Goal: Transaction & Acquisition: Purchase product/service

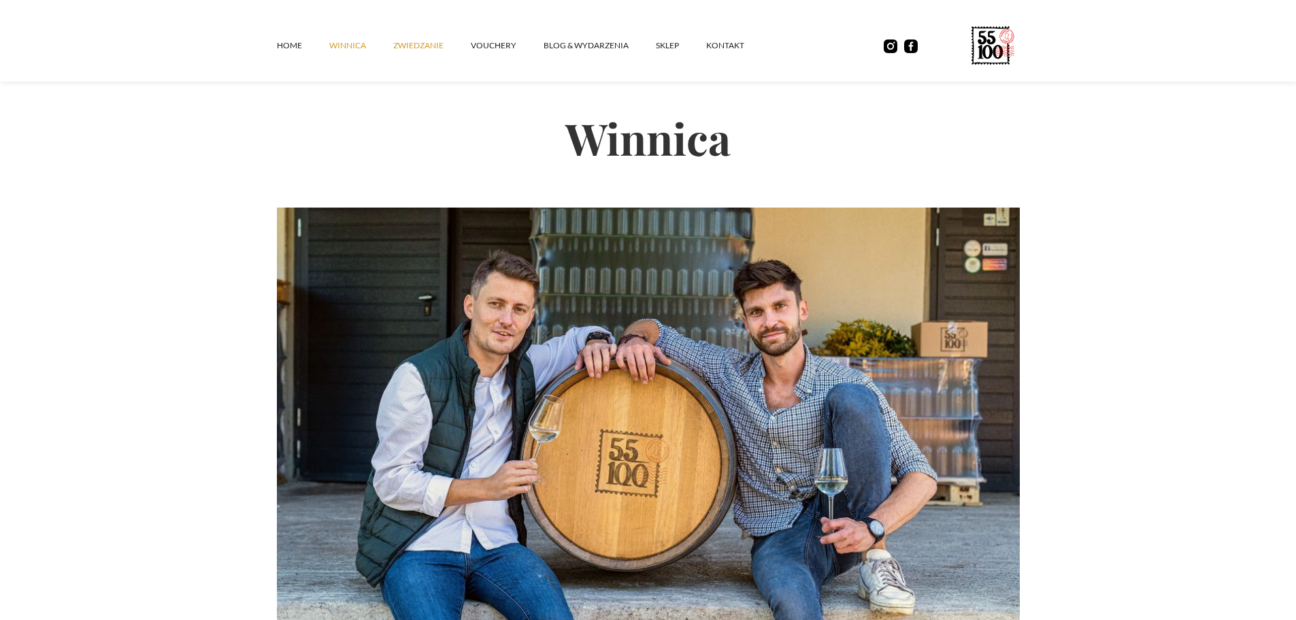
click at [444, 53] on link "ZWIEDZANIE" at bounding box center [432, 45] width 78 height 41
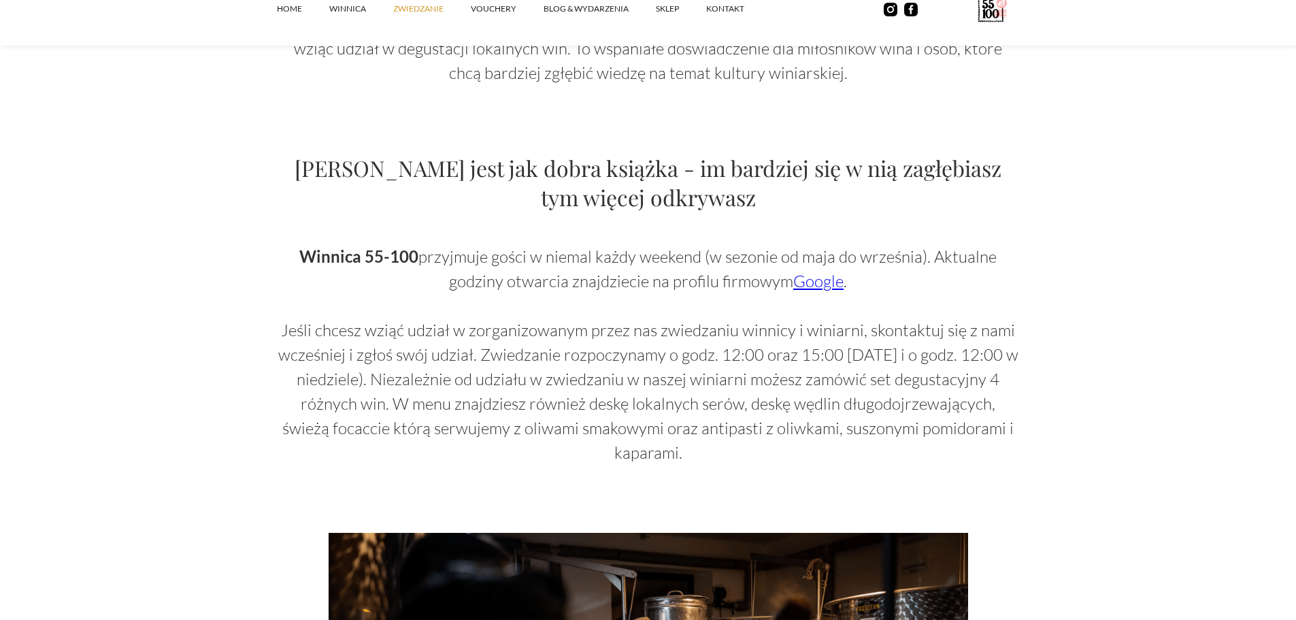
scroll to position [726, 0]
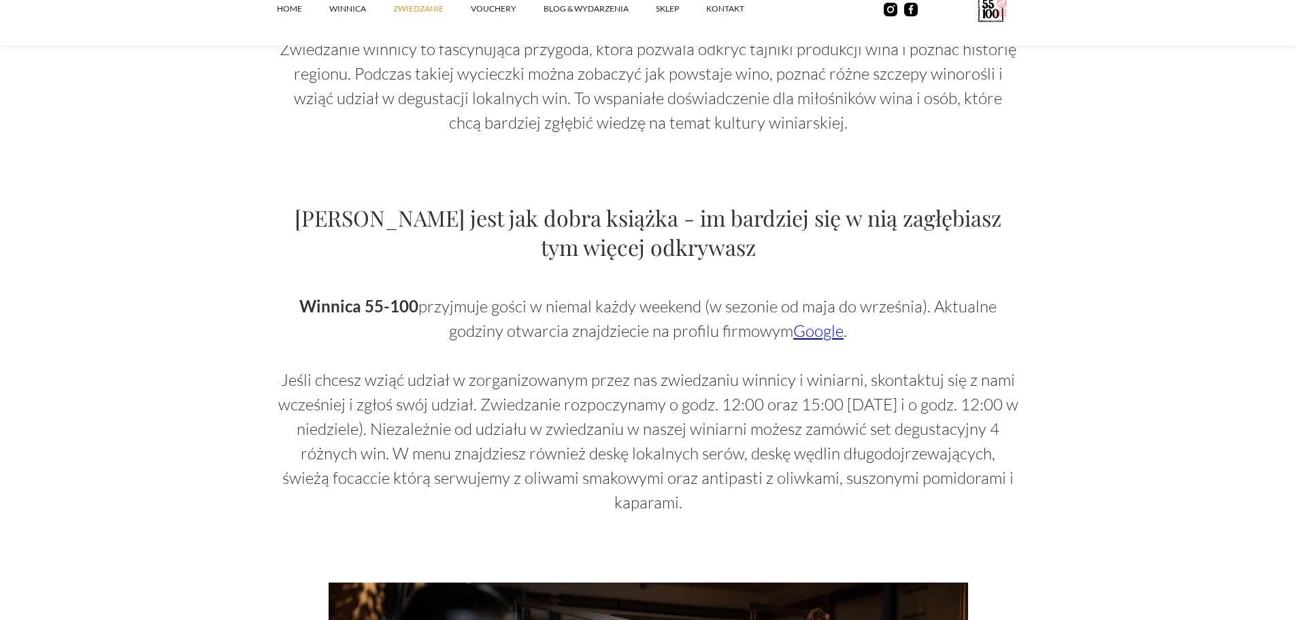
click at [457, 5] on link "ZWIEDZANIE" at bounding box center [432, 8] width 78 height 41
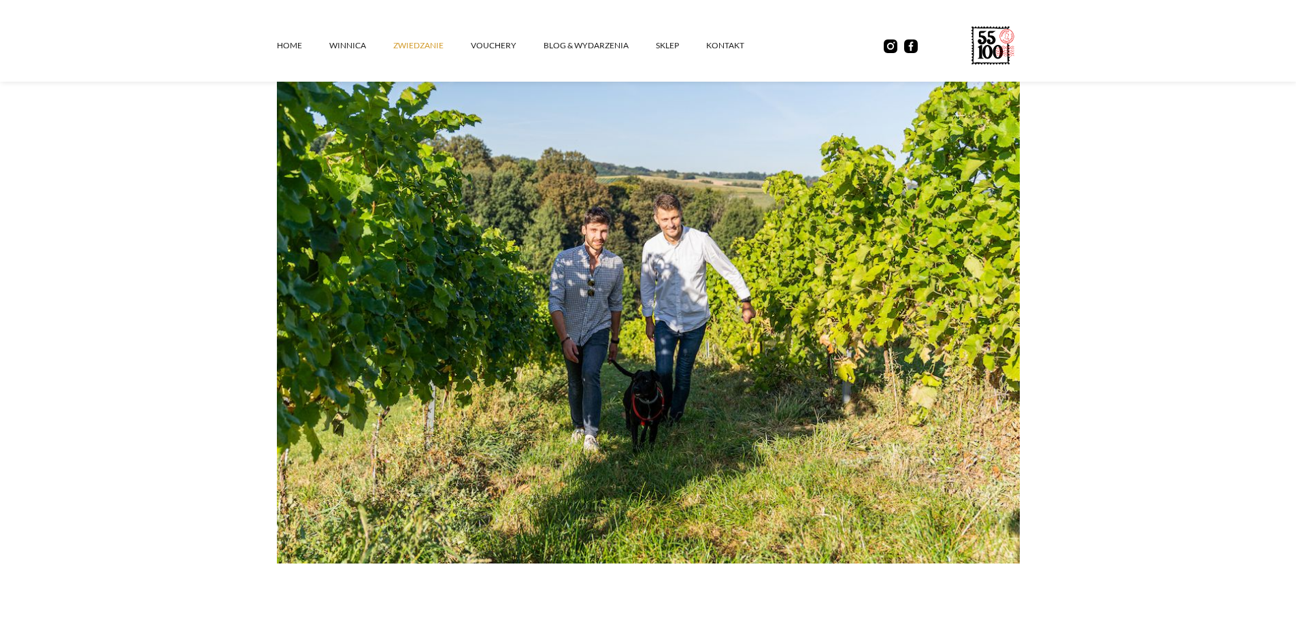
scroll to position [182, 0]
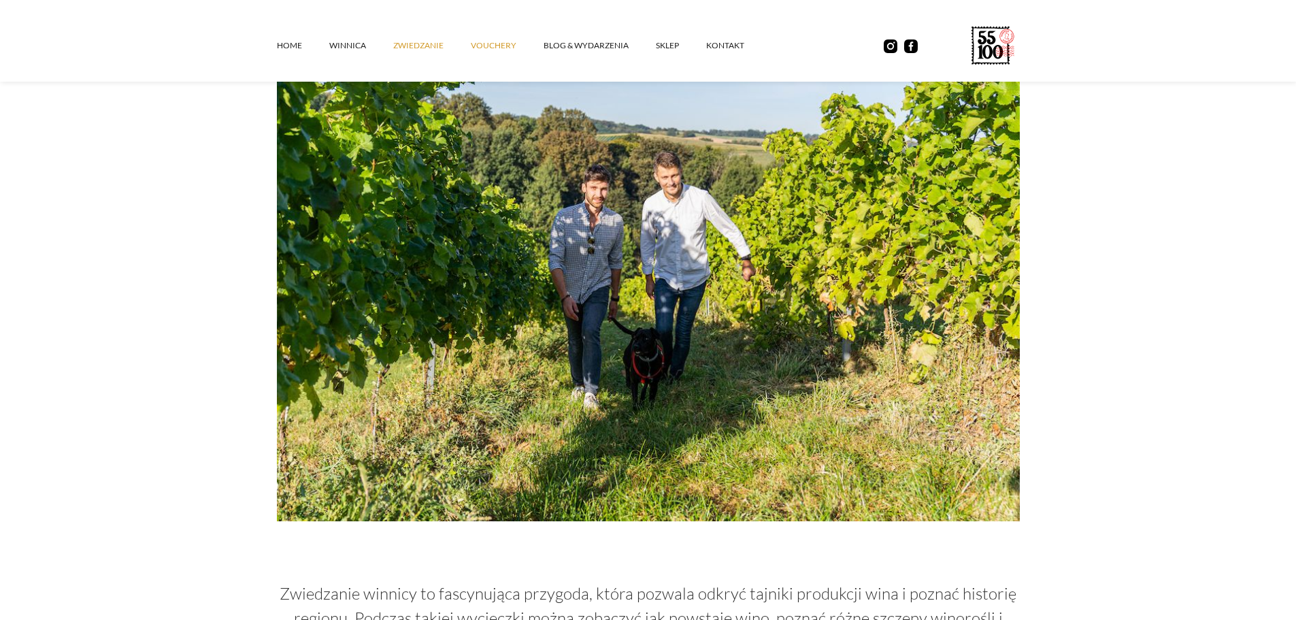
click at [478, 39] on link "vouchery" at bounding box center [507, 45] width 73 height 41
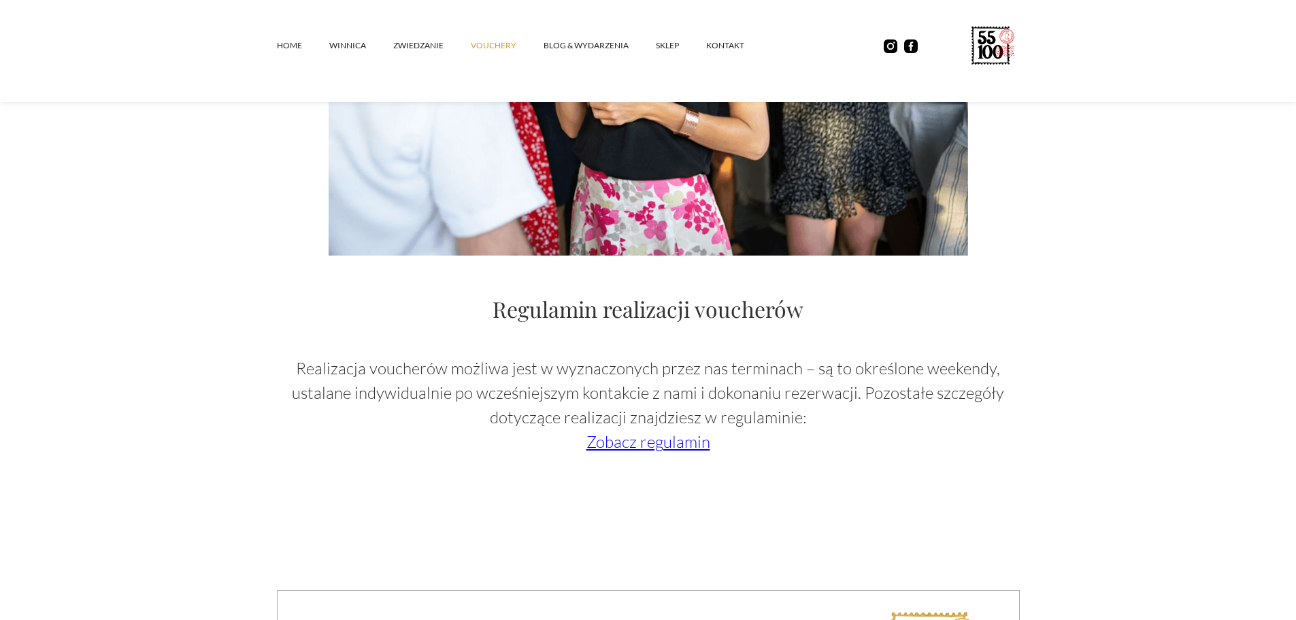
scroll to position [1996, 0]
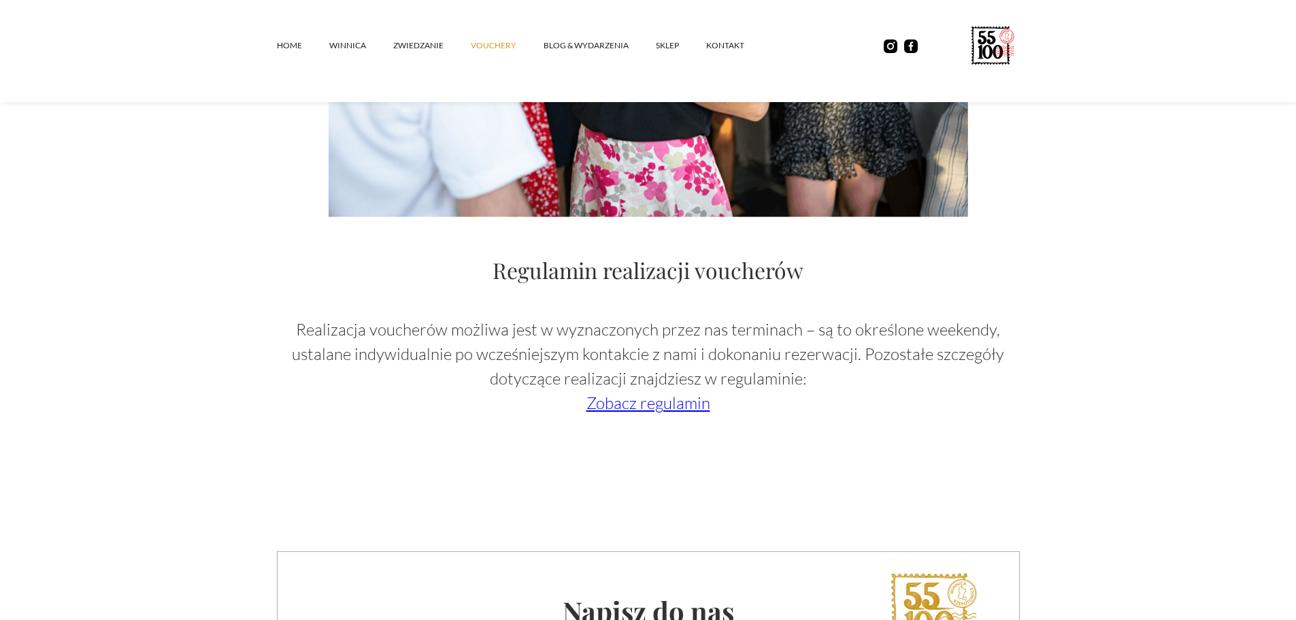
click at [679, 409] on link "Zobacz regulamin" at bounding box center [648, 403] width 124 height 20
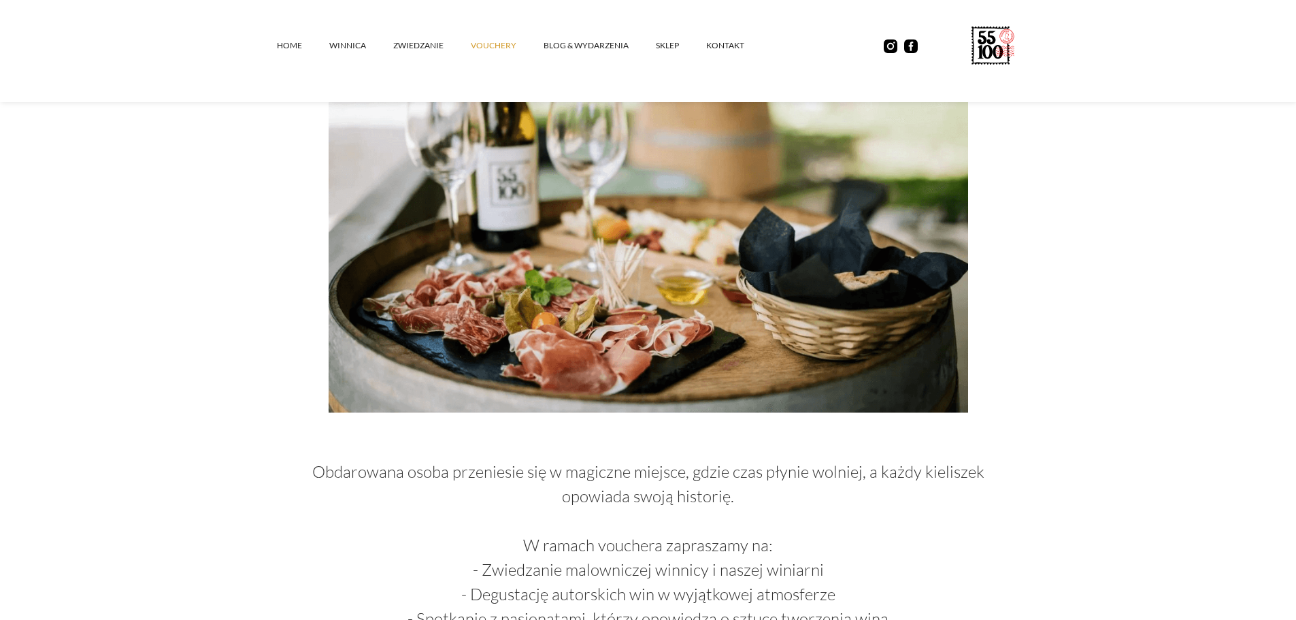
scroll to position [0, 0]
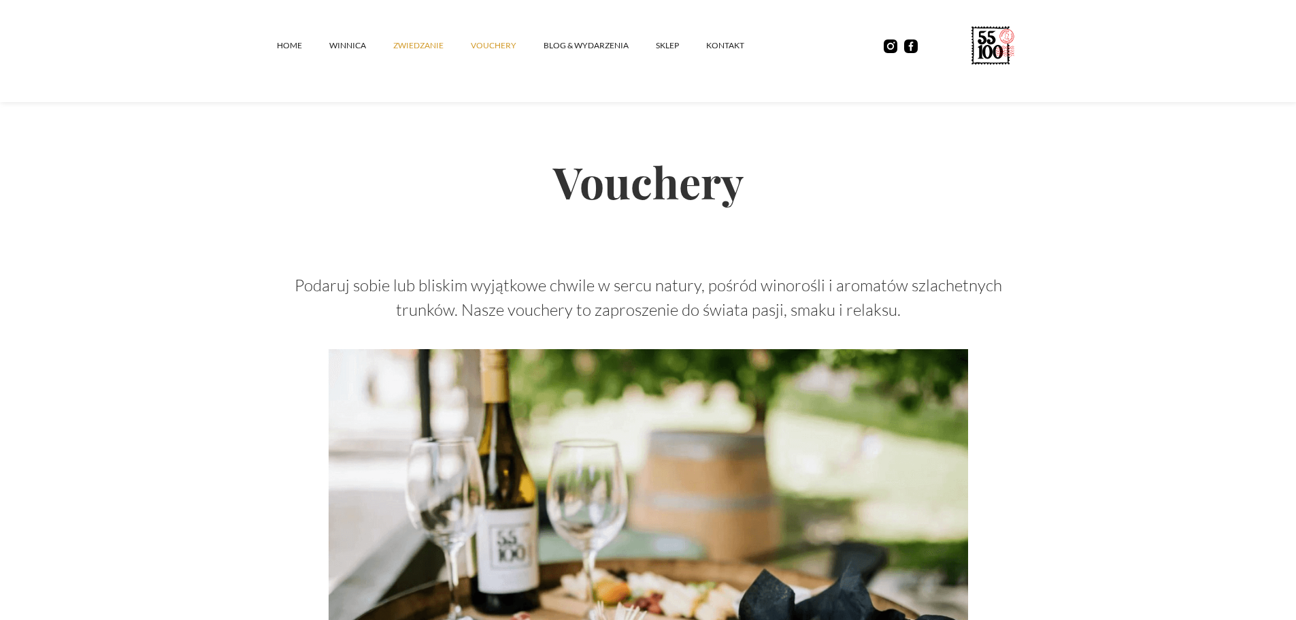
click at [445, 49] on link "ZWIEDZANIE" at bounding box center [432, 45] width 78 height 41
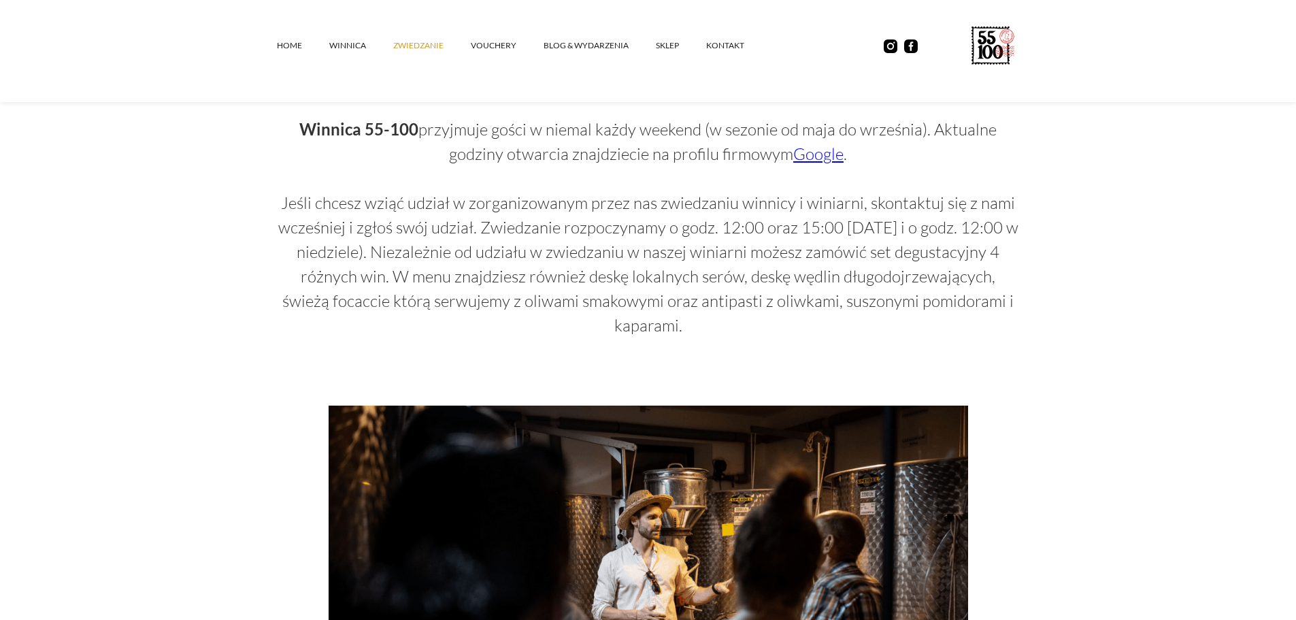
scroll to position [544, 0]
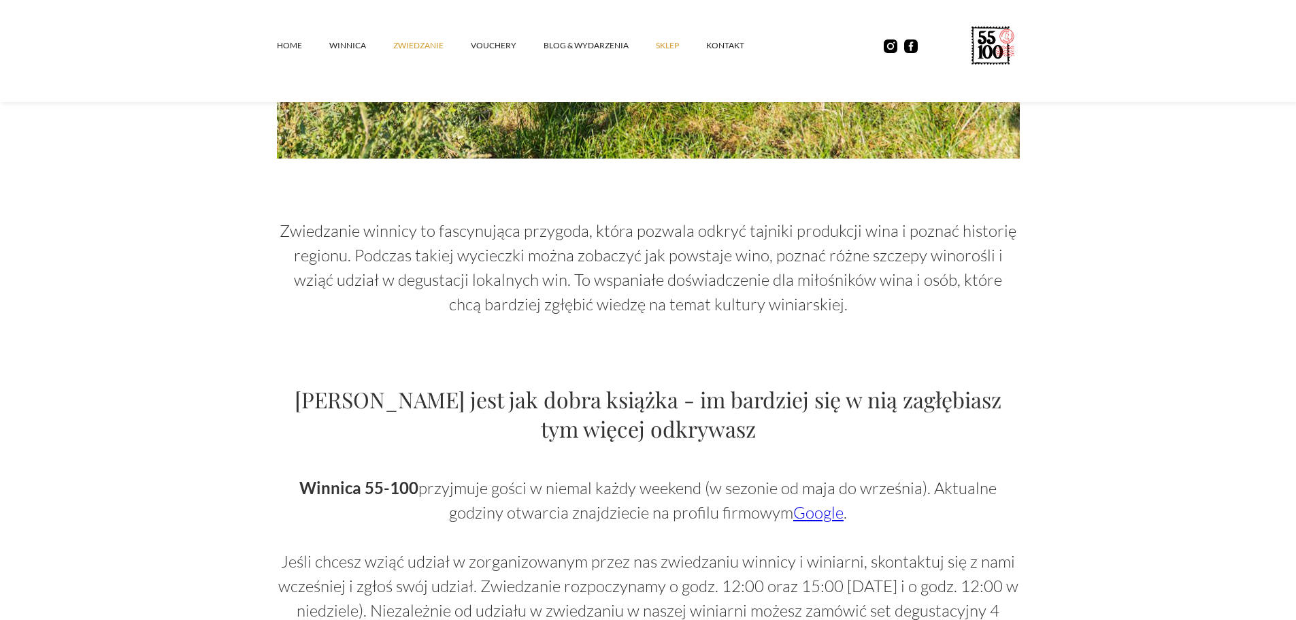
click at [656, 44] on link "SKLEP" at bounding box center [681, 45] width 50 height 41
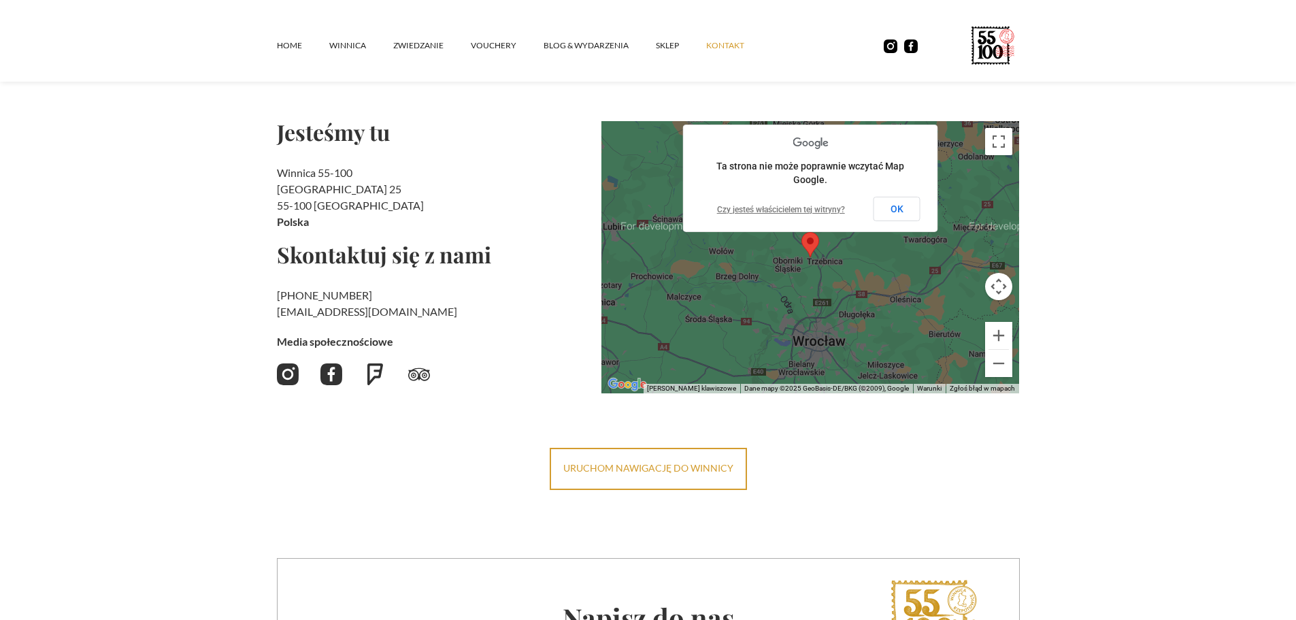
scroll to position [182, 0]
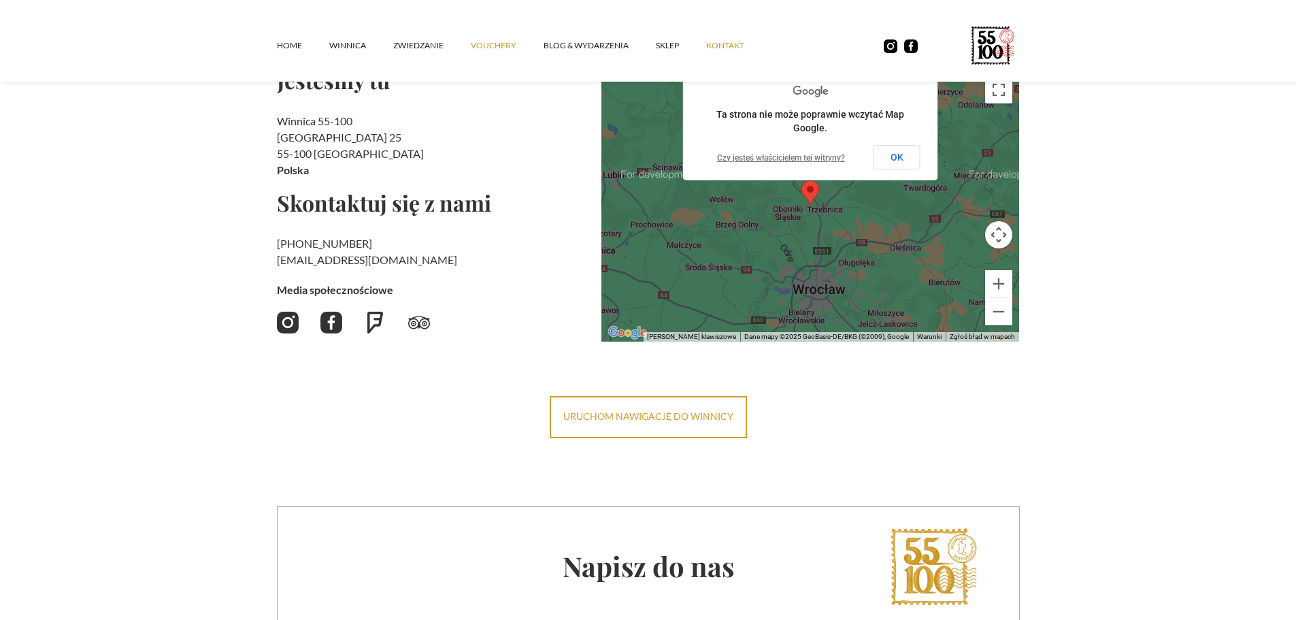
click at [491, 44] on link "vouchery" at bounding box center [507, 45] width 73 height 41
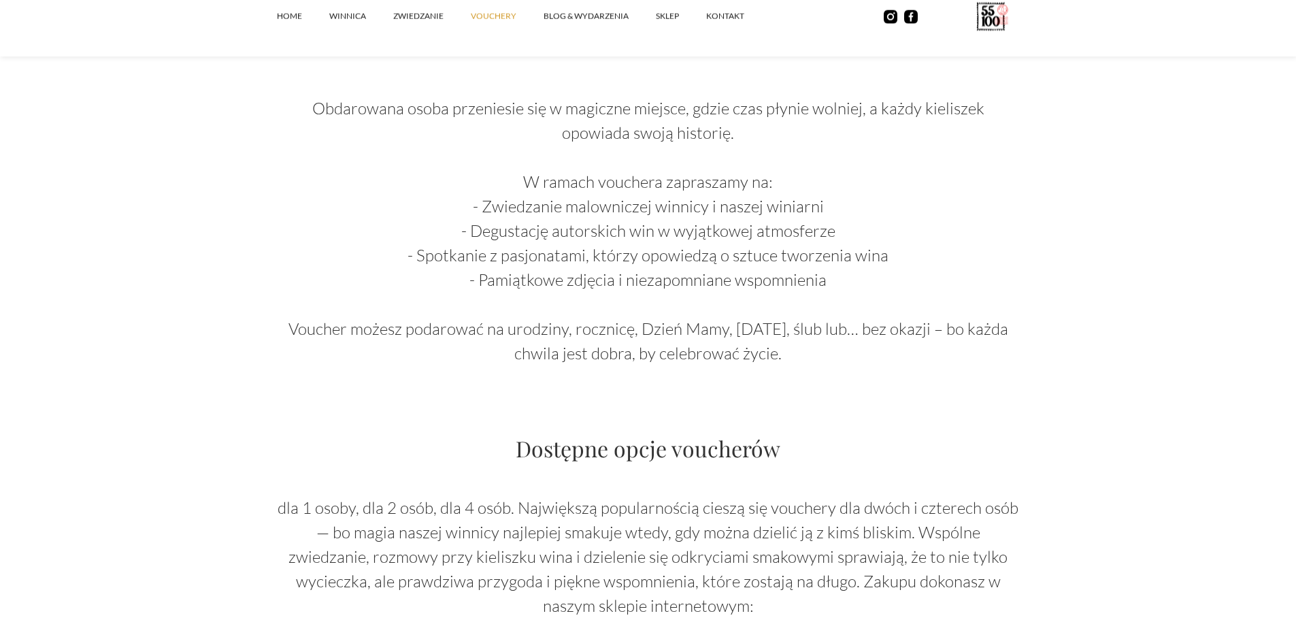
scroll to position [1270, 0]
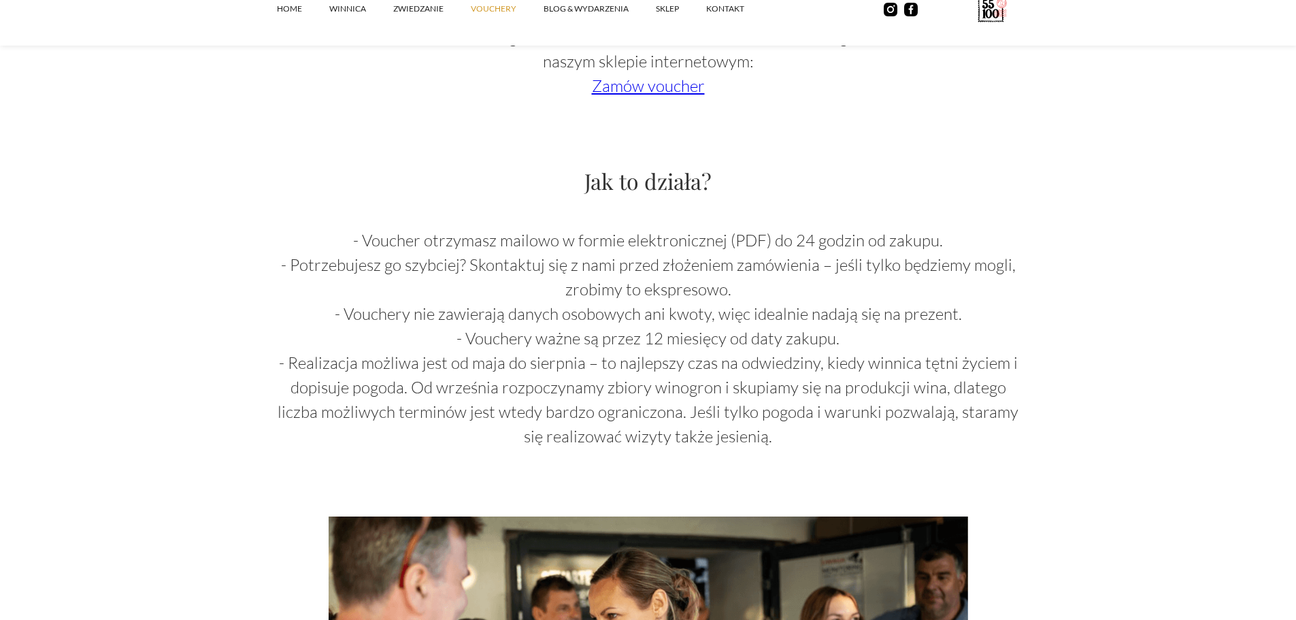
click at [678, 87] on link "Zamów voucher" at bounding box center [648, 86] width 113 height 20
